Goal: Browse casually: Explore the website without a specific task or goal

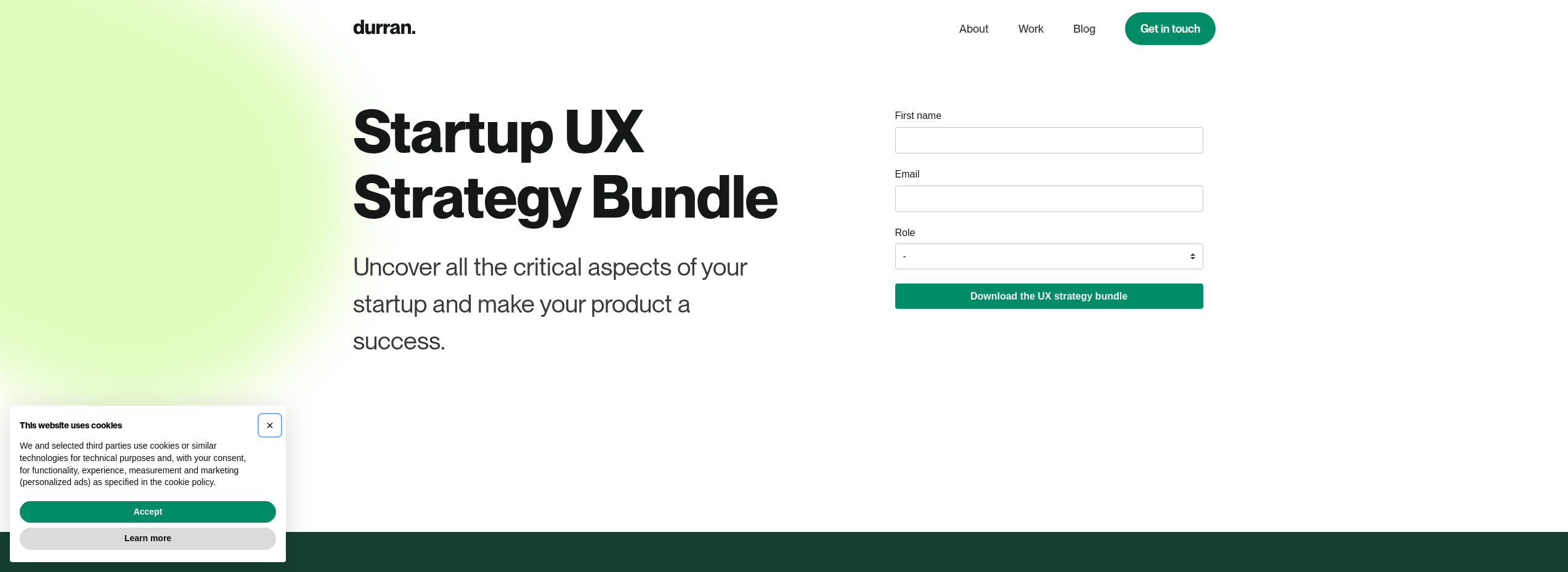
click at [270, 423] on span "×" at bounding box center [269, 425] width 7 height 13
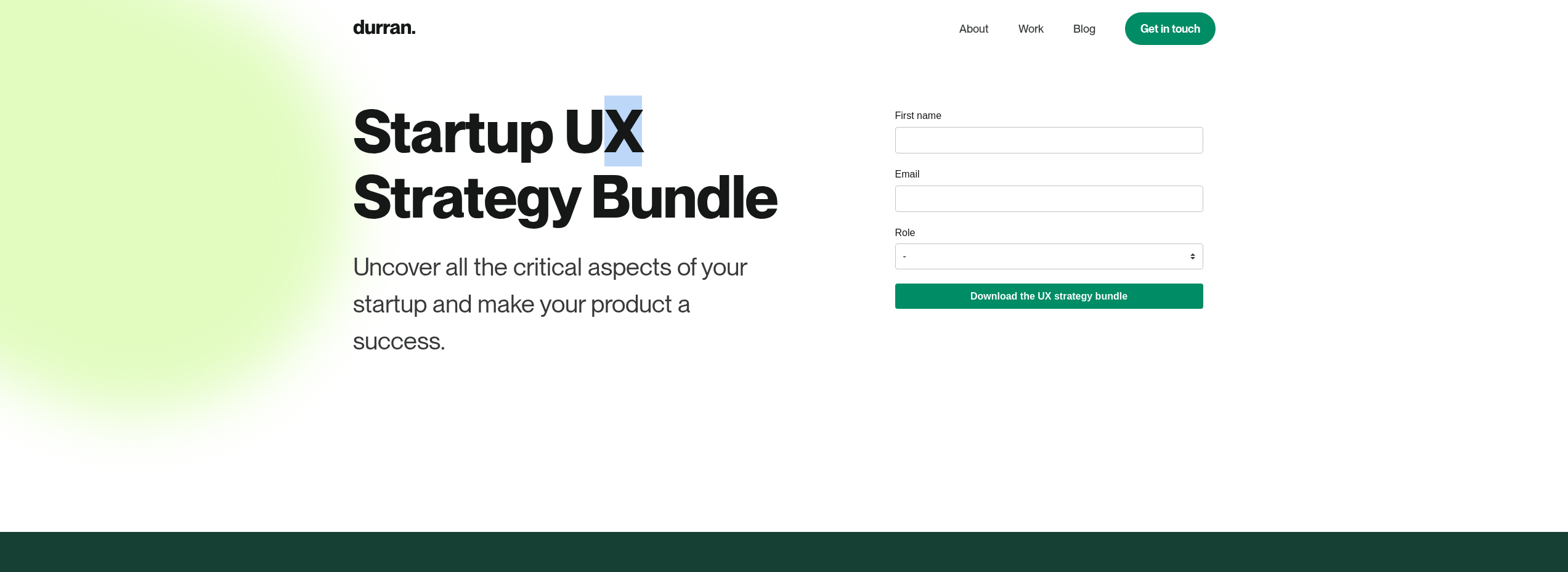
drag, startPoint x: 592, startPoint y: 130, endPoint x: 641, endPoint y: 195, distance: 81.4
click at [630, 143] on h1 "Startup UX Strategy Bundle" at bounding box center [581, 163] width 456 height 130
click at [641, 198] on h1 "Startup UX Strategy Bundle" at bounding box center [581, 163] width 456 height 130
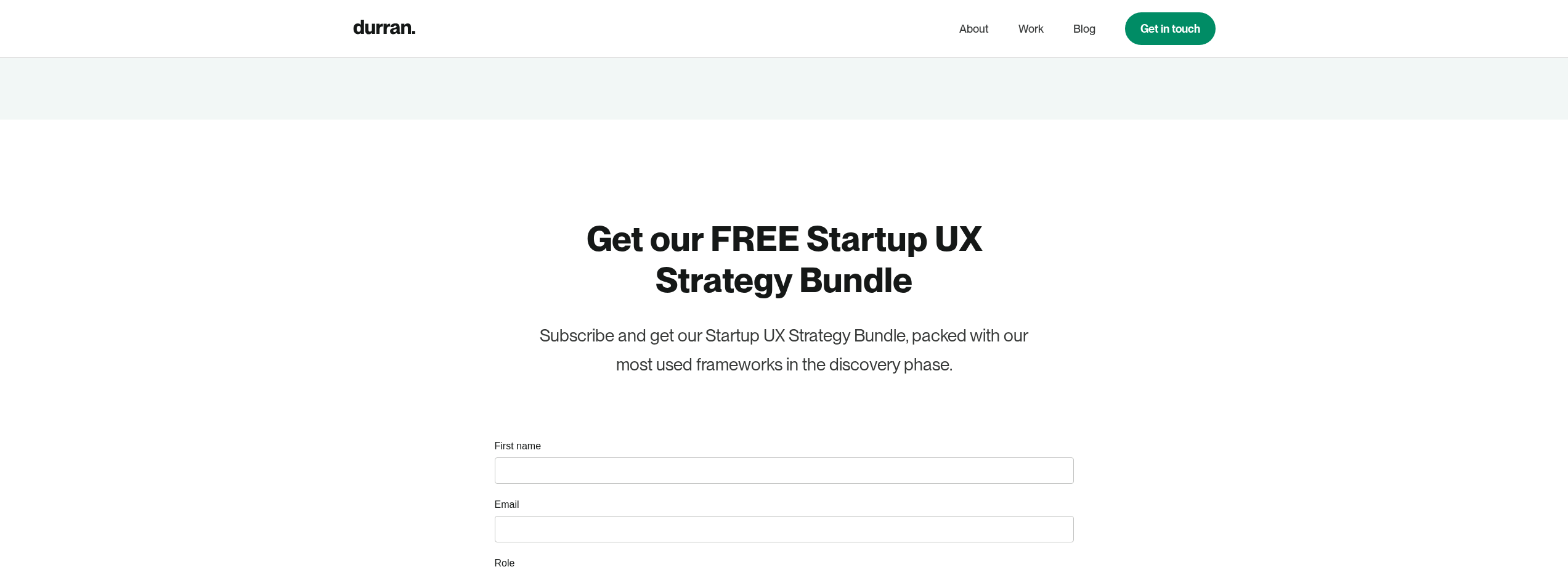
scroll to position [2449, 0]
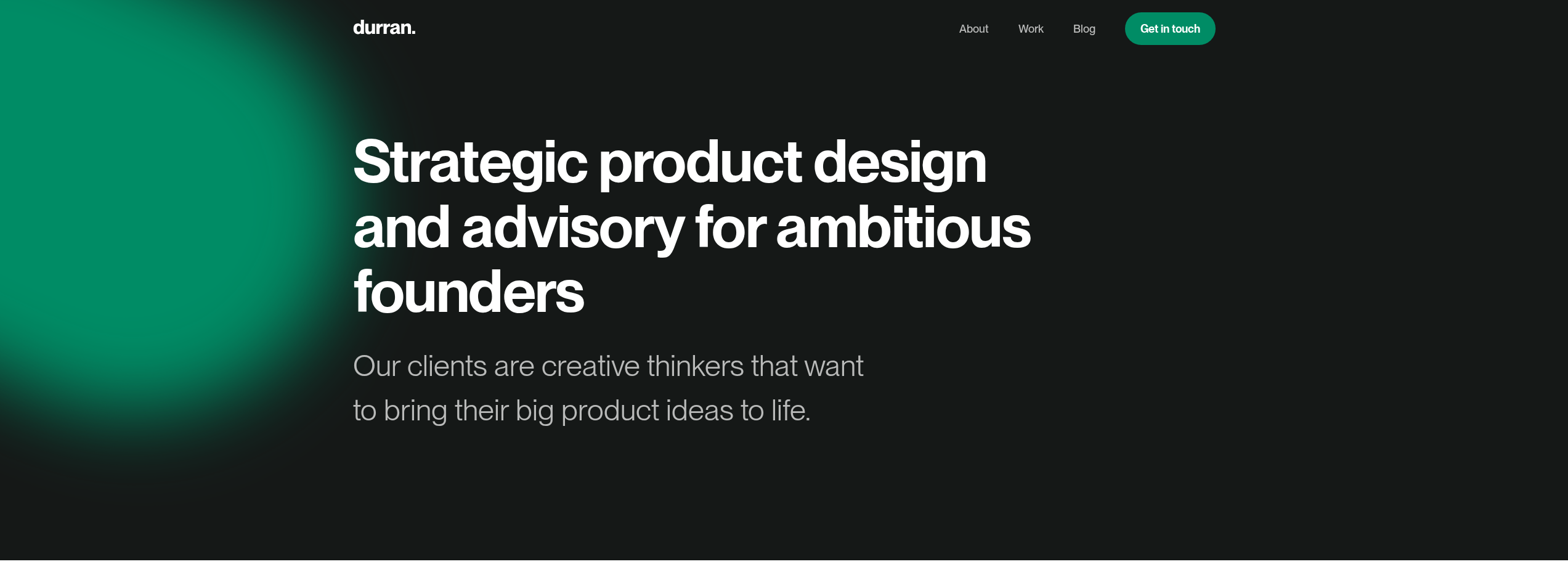
click at [438, 164] on h1 "Strategic product design and advisory for ambitious founders" at bounding box center [698, 226] width 690 height 195
click at [442, 156] on h1 "Strategic product design and advisory for ambitious founders" at bounding box center [698, 226] width 690 height 195
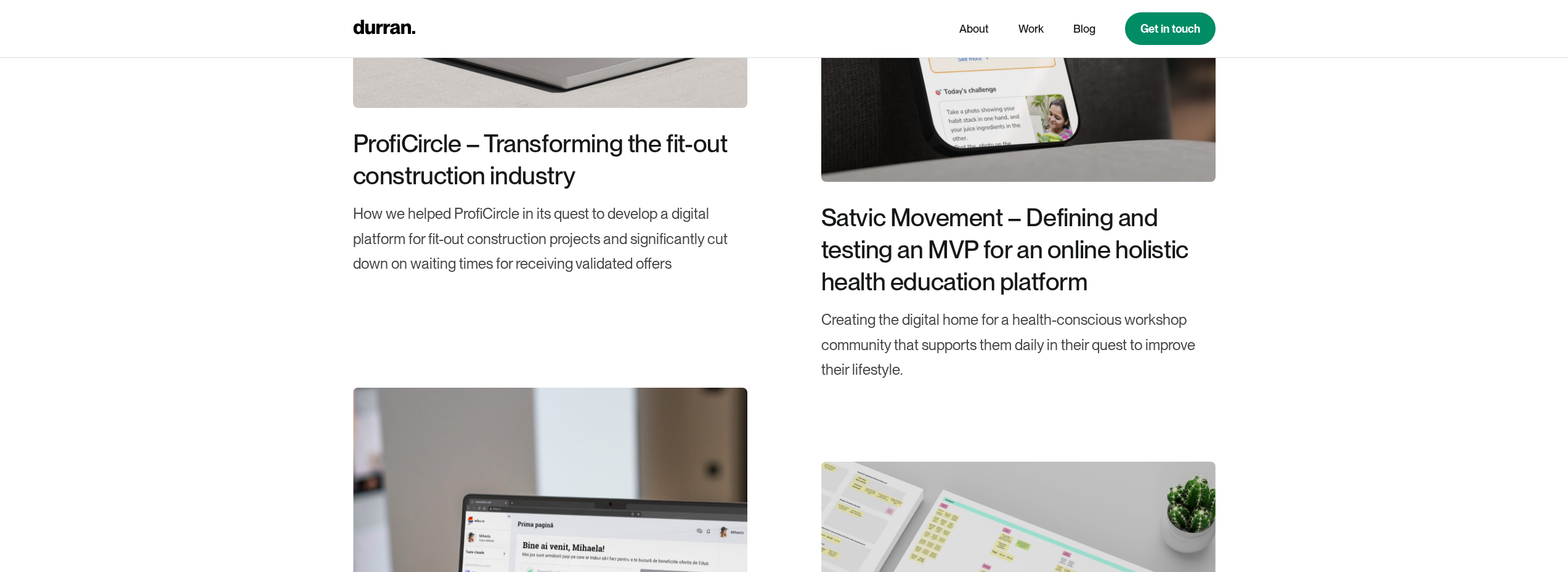
scroll to position [3210, 0]
